Goal: Information Seeking & Learning: Learn about a topic

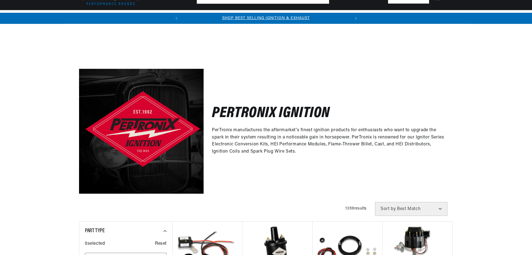
scroll to position [139, 0]
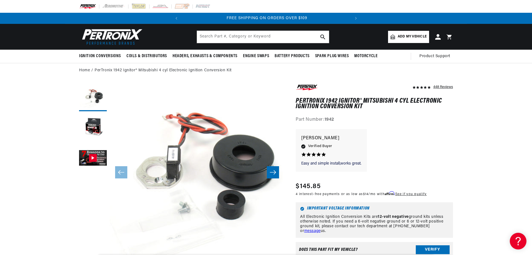
scroll to position [0, 168]
click at [101, 136] on button "Load image 2 in gallery view" at bounding box center [93, 128] width 28 height 28
click at [91, 157] on button "Gallery Viewer" at bounding box center [93, 158] width 28 height 28
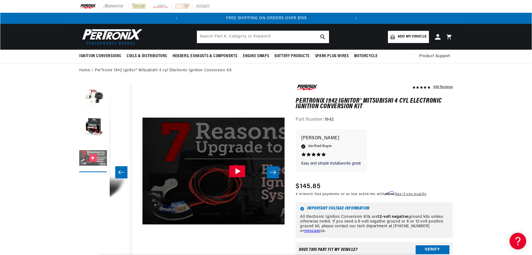
scroll to position [0, 350]
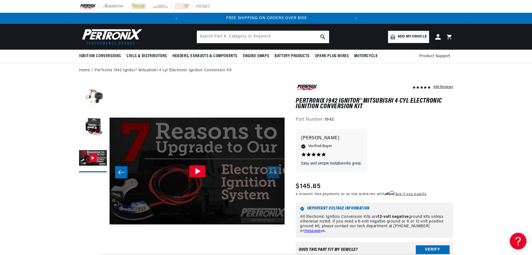
click at [197, 171] on icon "Gallery Viewer" at bounding box center [197, 171] width 5 height 6
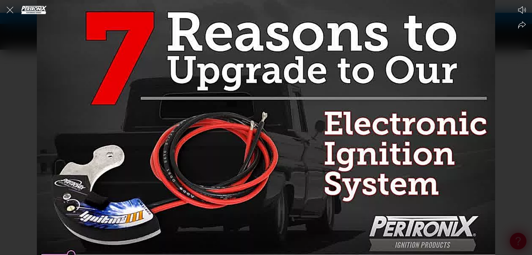
scroll to position [0, 0]
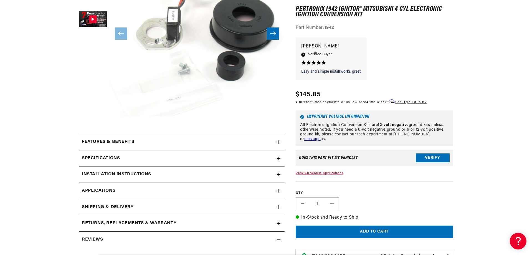
scroll to position [0, 168]
click at [280, 175] on icon at bounding box center [278, 174] width 3 height 3
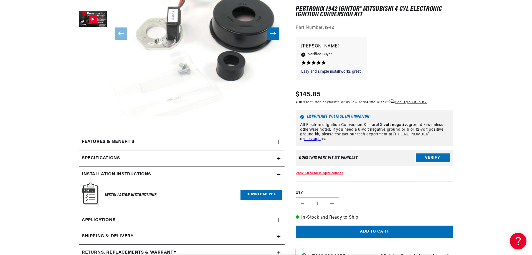
scroll to position [0, 0]
click at [280, 175] on icon at bounding box center [278, 174] width 3 height 3
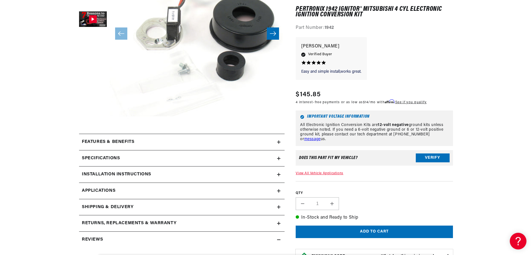
click at [279, 190] on icon at bounding box center [279, 190] width 0 height 3
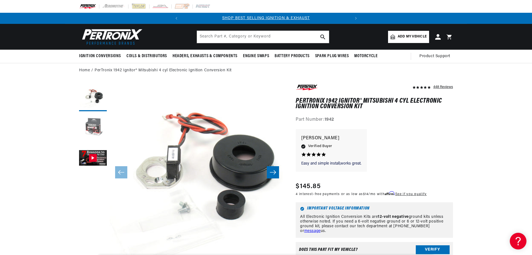
click at [96, 129] on button "Load image 2 in gallery view" at bounding box center [93, 128] width 28 height 28
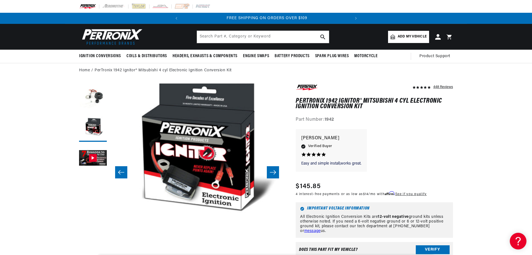
scroll to position [0, 168]
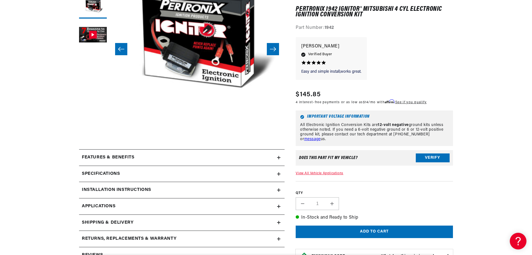
scroll to position [139, 0]
